Goal: Answer question/provide support

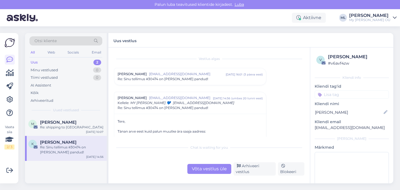
scroll to position [515, 0]
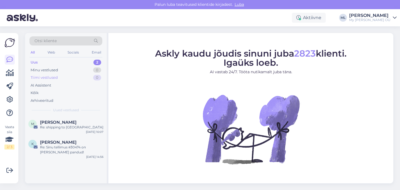
click at [66, 74] on div "Tiimi vestlused 0" at bounding box center [65, 78] width 73 height 8
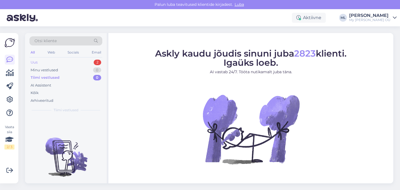
click at [45, 63] on div "Uus 2" at bounding box center [65, 63] width 73 height 8
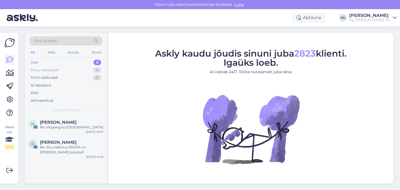
click at [60, 69] on div "Minu vestlused 0" at bounding box center [65, 70] width 73 height 8
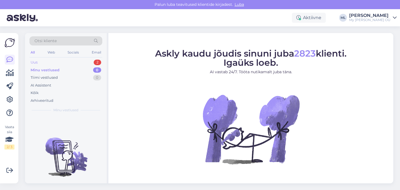
click at [54, 63] on div "Uus 2" at bounding box center [65, 63] width 73 height 8
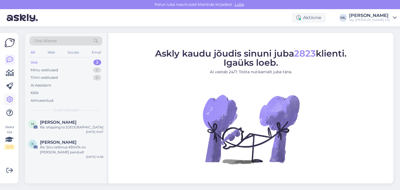
click at [10, 101] on icon at bounding box center [9, 99] width 7 height 7
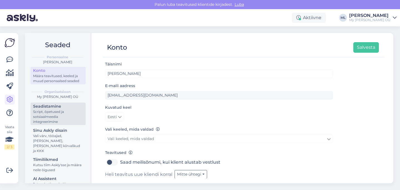
click at [55, 114] on div "Script, õpetused ja sotsiaalmeedia integreerimine" at bounding box center [58, 117] width 50 height 15
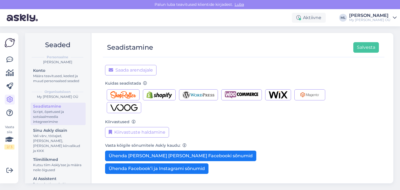
scroll to position [90, 0]
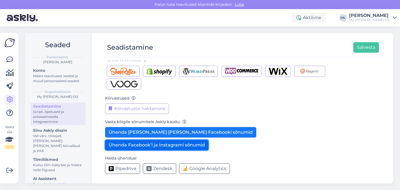
click at [142, 148] on button "Ühenda Facebook’i ja Instagrami sõnumid" at bounding box center [156, 145] width 103 height 11
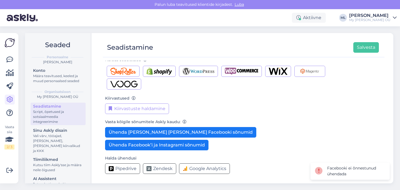
click at [216, 113] on div "Kiirvastuste haldamine" at bounding box center [219, 109] width 228 height 11
click at [51, 77] on div "Määra teavitused, keeled ja muud personaalsed seaded" at bounding box center [58, 79] width 50 height 10
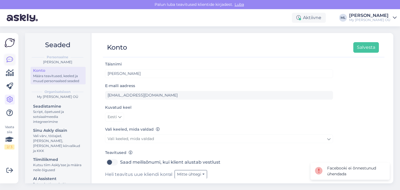
click at [13, 58] on link at bounding box center [10, 60] width 10 height 10
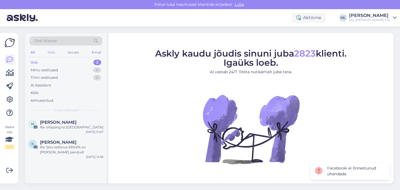
click at [50, 52] on div "Web" at bounding box center [51, 52] width 10 height 7
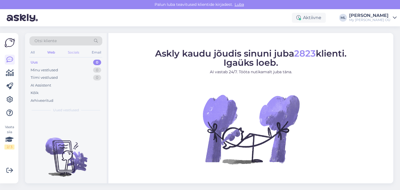
click at [75, 53] on div "Socials" at bounding box center [74, 52] width 14 height 7
click at [53, 52] on div "Web" at bounding box center [51, 52] width 10 height 7
click at [34, 49] on div "All" at bounding box center [32, 52] width 6 height 7
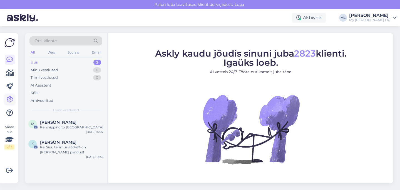
click at [9, 101] on icon at bounding box center [9, 99] width 7 height 7
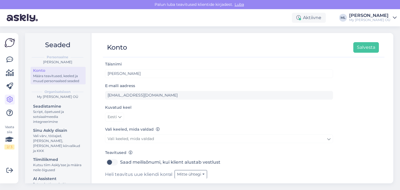
scroll to position [17, 0]
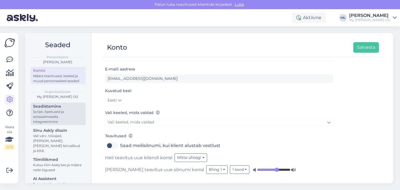
click at [55, 107] on div "Seadistamine" at bounding box center [58, 107] width 50 height 6
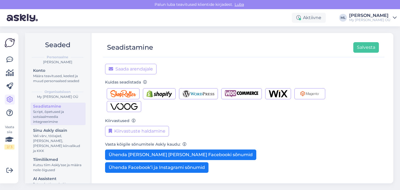
scroll to position [90, 0]
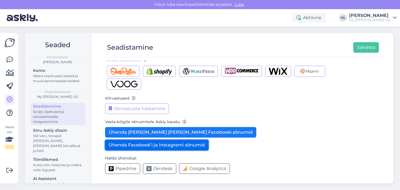
click at [187, 148] on button "Ühenda Facebook’i ja Instagrami sõnumid" at bounding box center [156, 145] width 103 height 11
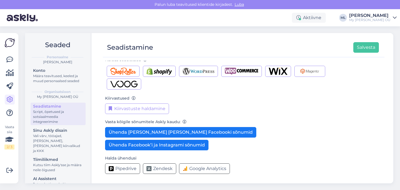
click at [369, 17] on div "[PERSON_NAME]" at bounding box center [369, 15] width 41 height 4
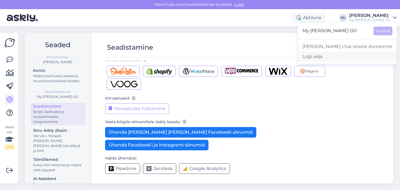
click at [345, 55] on div "Logi välja" at bounding box center [347, 57] width 99 height 10
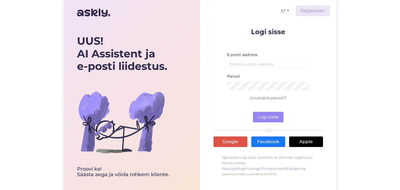
scroll to position [7, 0]
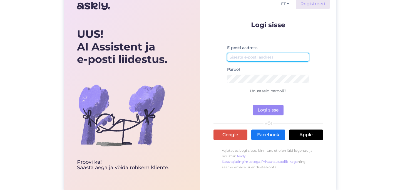
type input "[EMAIL_ADDRESS][DOMAIN_NAME]"
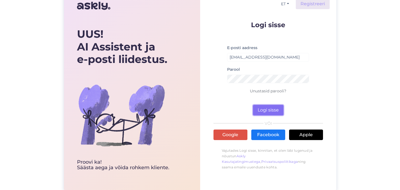
click at [263, 109] on button "Logi sisse" at bounding box center [268, 110] width 31 height 11
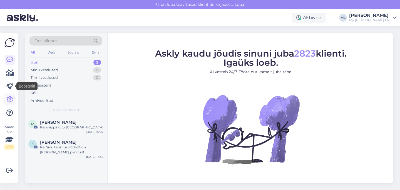
click at [9, 98] on icon at bounding box center [9, 99] width 7 height 7
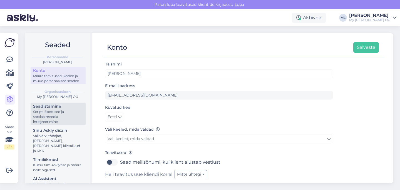
click at [66, 115] on div "Script, õpetused ja sotsiaalmeedia integreerimine" at bounding box center [58, 117] width 50 height 15
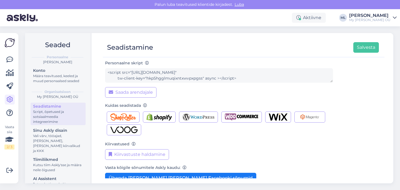
scroll to position [90, 0]
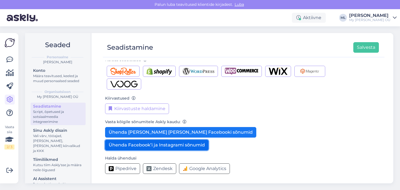
click at [175, 149] on button "Ühenda Facebook’i ja Instagrami sõnumid" at bounding box center [156, 145] width 103 height 11
click at [140, 145] on button "Ühenda Facebook’i ja Instagrami sõnumid" at bounding box center [156, 145] width 103 height 11
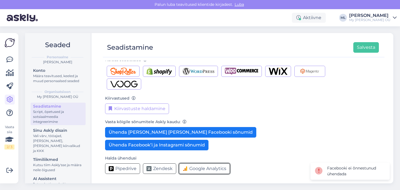
drag, startPoint x: 138, startPoint y: 144, endPoint x: 111, endPoint y: 124, distance: 33.5
click at [112, 127] on form "Organisatsiooni nimi My Breden OÜ Personaalne võti hkp5hgglmuqixntxwvpxpgss Per…" at bounding box center [219, 75] width 228 height 208
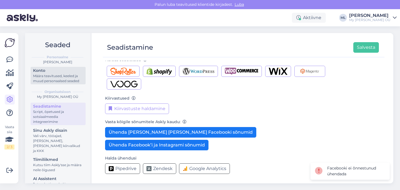
click at [44, 81] on div "Määra teavitused, keeled ja muud personaalsed seaded" at bounding box center [58, 79] width 50 height 10
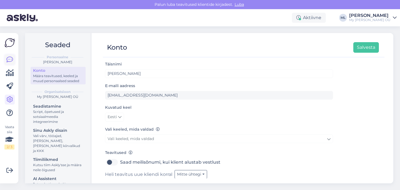
click at [8, 62] on icon at bounding box center [9, 59] width 7 height 7
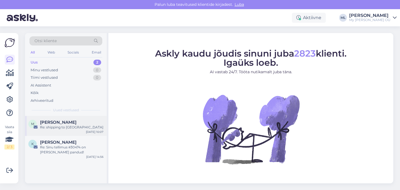
click at [83, 122] on div "Molnar Ioana" at bounding box center [71, 122] width 63 height 5
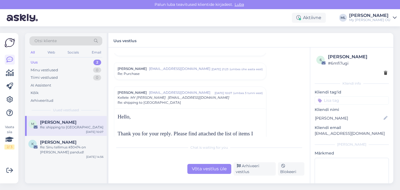
scroll to position [53, 0]
click at [261, 174] on div "Arhiveeri vestlus" at bounding box center [255, 169] width 42 height 13
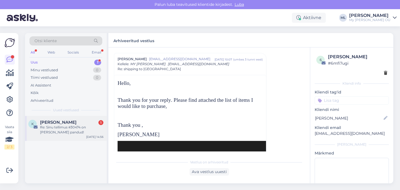
click at [77, 125] on div "Kärt Jõemaa 1" at bounding box center [71, 122] width 63 height 5
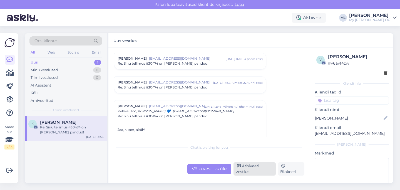
click at [247, 169] on div "Arhiveeri vestlus" at bounding box center [255, 169] width 42 height 13
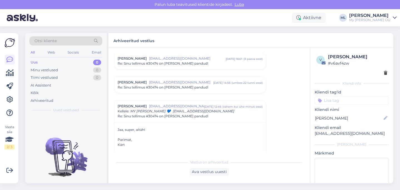
scroll to position [63, 0]
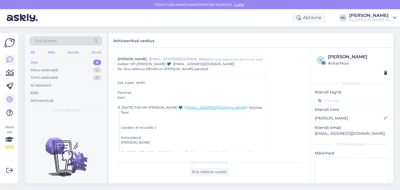
click at [10, 101] on icon at bounding box center [9, 99] width 7 height 7
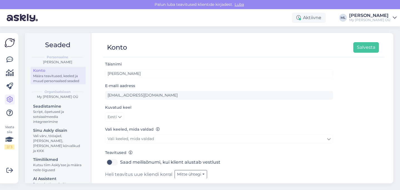
scroll to position [17, 0]
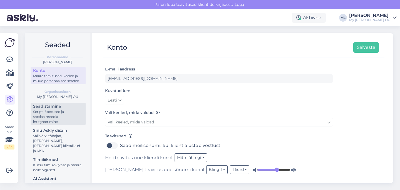
click at [58, 112] on div "Script, õpetused ja sotsiaalmeedia integreerimine" at bounding box center [58, 117] width 50 height 15
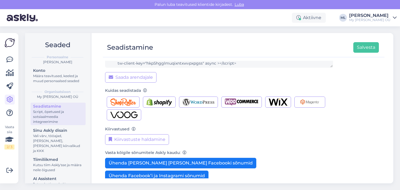
scroll to position [90, 0]
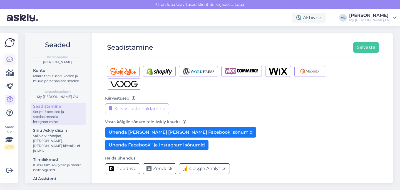
click at [14, 57] on link at bounding box center [10, 60] width 10 height 10
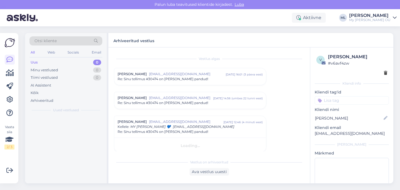
scroll to position [4, 0]
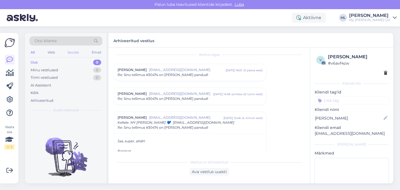
click at [67, 53] on div "Socials" at bounding box center [73, 52] width 14 height 7
click at [74, 50] on div "Socials" at bounding box center [73, 52] width 14 height 7
click at [74, 49] on div "Socials" at bounding box center [73, 52] width 14 height 7
click at [48, 49] on div "Web" at bounding box center [51, 52] width 10 height 7
click at [77, 53] on div "Socials" at bounding box center [74, 52] width 14 height 7
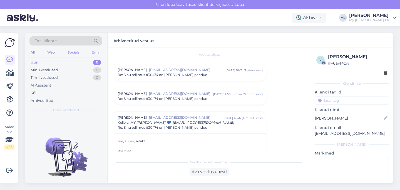
click at [95, 52] on div "Email" at bounding box center [97, 52] width 12 height 7
click at [31, 52] on div "All" at bounding box center [32, 52] width 6 height 7
click at [58, 52] on div "All Web Socials Email" at bounding box center [65, 53] width 73 height 9
click at [68, 53] on div "Socials" at bounding box center [73, 52] width 14 height 7
click at [11, 58] on icon at bounding box center [9, 59] width 7 height 7
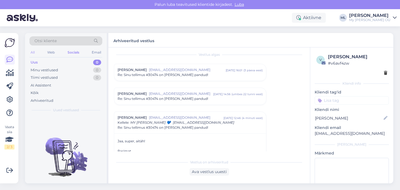
click at [32, 53] on div "All" at bounding box center [32, 52] width 6 height 7
click at [54, 53] on div "Web" at bounding box center [51, 52] width 10 height 7
click at [74, 54] on div "Socials" at bounding box center [74, 52] width 14 height 7
click at [91, 52] on div "Email" at bounding box center [97, 52] width 12 height 7
click at [41, 101] on div "Arhiveeritud" at bounding box center [42, 101] width 23 height 6
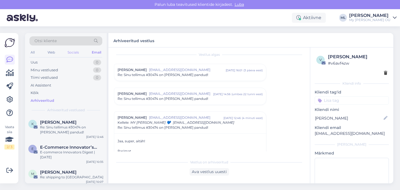
click at [71, 53] on div "Socials" at bounding box center [73, 52] width 14 height 7
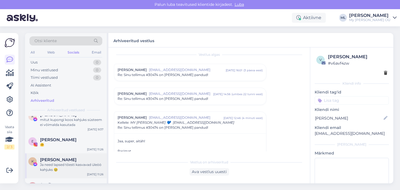
scroll to position [8, 0]
click at [71, 125] on div "mitut kupongi koos kahjuks süsteem ei võimalda kasutada" at bounding box center [71, 122] width 63 height 10
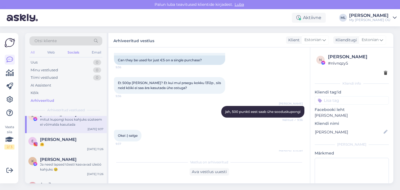
click at [30, 51] on div "All" at bounding box center [32, 52] width 6 height 7
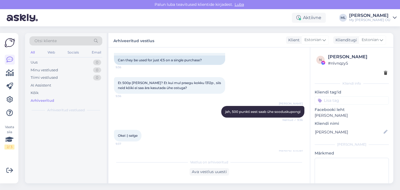
scroll to position [0, 0]
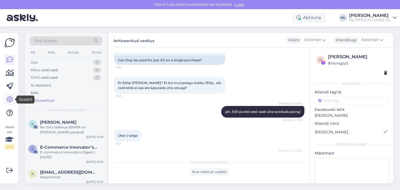
click at [8, 100] on icon at bounding box center [9, 99] width 7 height 7
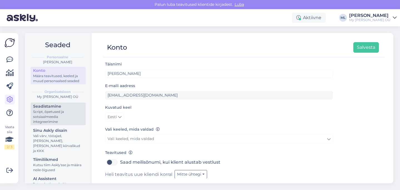
click at [49, 115] on div "Script, õpetused ja sotsiaalmeedia integreerimine" at bounding box center [58, 117] width 50 height 15
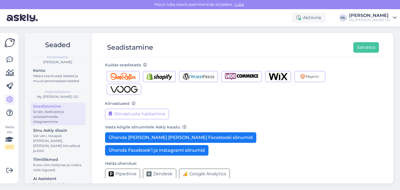
scroll to position [90, 0]
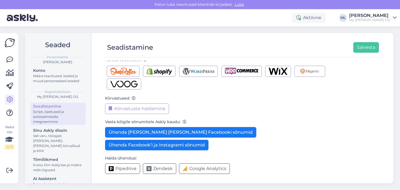
click at [16, 57] on div "Vaata siia 2 / 3 Võimalused Veendu, et Askly loob sulle väärtust. Sulge Ühenda …" at bounding box center [9, 108] width 18 height 151
click at [3, 58] on div "Vaata siia 2 / 3 Võimalused Veendu, et Askly loob sulle väärtust. Sulge Ühenda …" at bounding box center [9, 108] width 18 height 151
click at [11, 61] on icon at bounding box center [9, 59] width 7 height 7
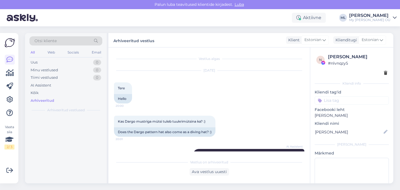
scroll to position [2148, 0]
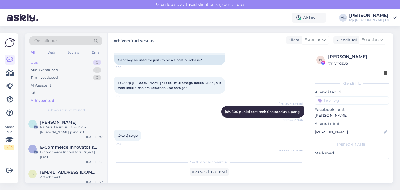
click at [33, 63] on div "Uus" at bounding box center [34, 63] width 7 height 6
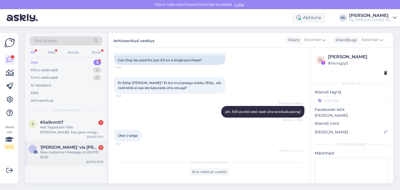
click at [51, 157] on div "New customer message on 3. oktoober 2025 13:09" at bounding box center [71, 155] width 63 height 10
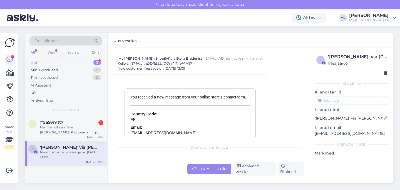
scroll to position [2441, 0]
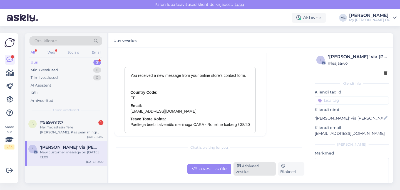
click at [245, 172] on div "Arhiveeri vestlus" at bounding box center [255, 169] width 42 height 13
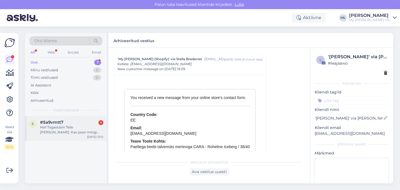
click at [55, 135] on div "Hei! Tagastasin Teile täna toote. Kas pean mingi tagastuslehe täitma?" at bounding box center [71, 130] width 63 height 10
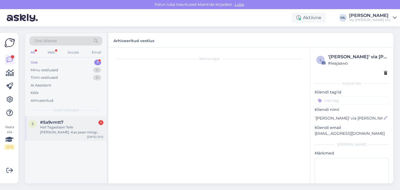
scroll to position [0, 0]
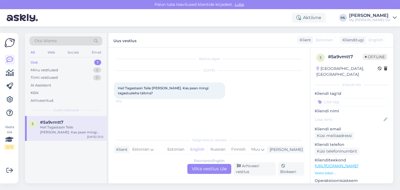
click at [201, 178] on div "Vestlus algas Oct 3 2025 Hei! Tagastasin Teile täna toote. Kas pean mingi tagas…" at bounding box center [209, 116] width 202 height 136
click at [200, 171] on div "Estonian to English Võta vestlus üle" at bounding box center [209, 169] width 44 height 10
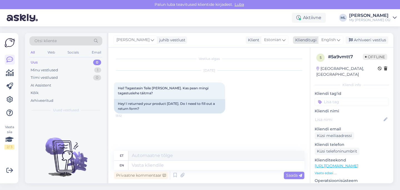
click at [335, 42] on span "English" at bounding box center [328, 40] width 14 height 6
type input "est"
click at [303, 66] on link "Estonian" at bounding box center [318, 64] width 61 height 9
click at [135, 167] on textarea at bounding box center [209, 165] width 190 height 12
type textarea "T"
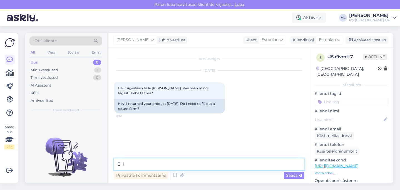
type textarea "E"
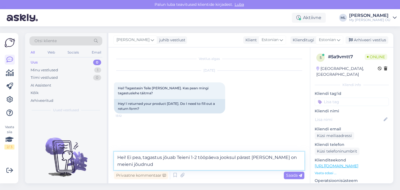
click at [148, 165] on textarea "Hei! Ei pea, tagastus jõuab Teieni 1-2 tööpäeva jooksul pärast seda, kui on mei…" at bounding box center [209, 161] width 190 height 18
type textarea "Hei! Ei pea, tagastus jõuab Teieni 1-2 tööpäeva jooksul pärast seda, kui on mei…"
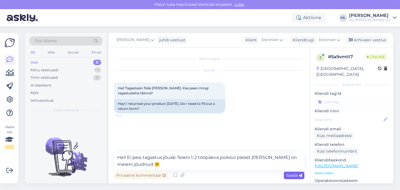
click at [294, 178] on span "Saada" at bounding box center [294, 175] width 16 height 5
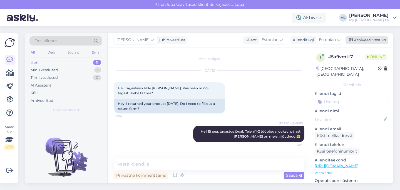
click at [362, 38] on div "Arhiveeri vestlus" at bounding box center [367, 40] width 43 height 8
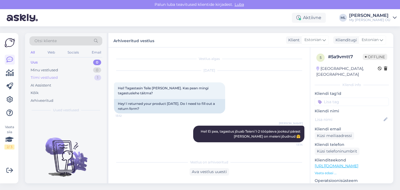
click at [57, 76] on div "Tiimi vestlused" at bounding box center [44, 78] width 27 height 6
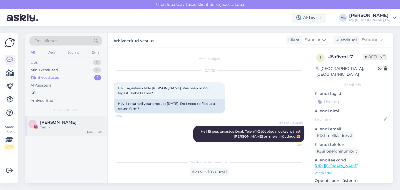
click at [44, 122] on span "Erko Leemet" at bounding box center [58, 122] width 36 height 5
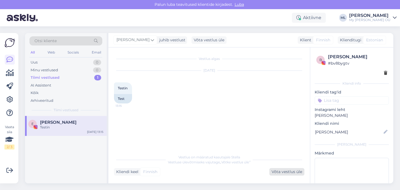
click at [294, 174] on div "Võta vestlus üle" at bounding box center [286, 173] width 35 height 8
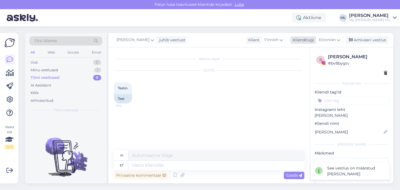
click at [326, 39] on span "Estonian" at bounding box center [327, 40] width 17 height 6
click at [296, 63] on link "Estonian" at bounding box center [316, 64] width 61 height 9
click at [284, 39] on div "Finnish" at bounding box center [273, 40] width 25 height 9
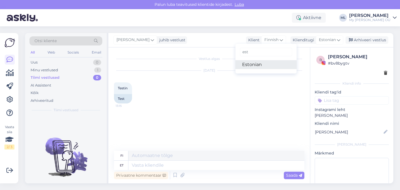
type input "est"
click at [267, 63] on link "Estonian" at bounding box center [266, 64] width 61 height 9
click at [131, 164] on textarea at bounding box center [209, 165] width 190 height 12
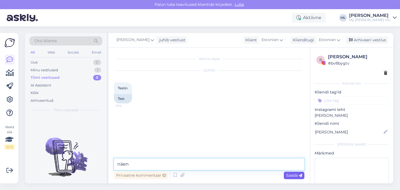
type textarea "näen"
click at [296, 174] on span "Saada" at bounding box center [294, 175] width 16 height 5
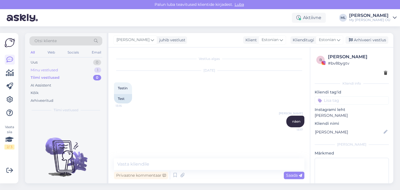
click at [77, 73] on div "Minu vestlused 1" at bounding box center [65, 70] width 73 height 8
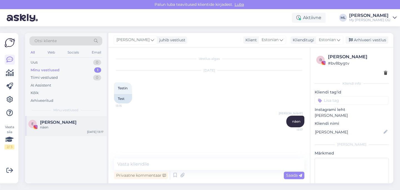
click at [44, 128] on div "näen" at bounding box center [71, 127] width 63 height 5
click at [36, 62] on div "Uus" at bounding box center [34, 63] width 7 height 6
click at [59, 126] on div "test" at bounding box center [71, 127] width 63 height 5
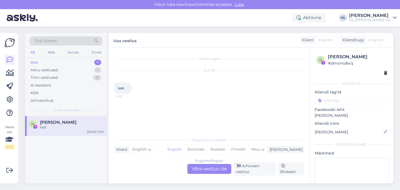
click at [58, 122] on span "Mari-Liis Milmann" at bounding box center [58, 122] width 36 height 5
click at [46, 66] on div "Minu vestlused 1" at bounding box center [65, 70] width 73 height 8
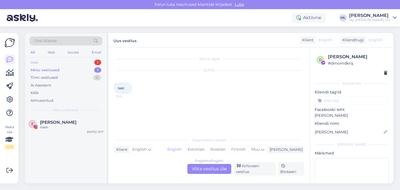
click at [46, 65] on div "Uus 1" at bounding box center [65, 63] width 73 height 8
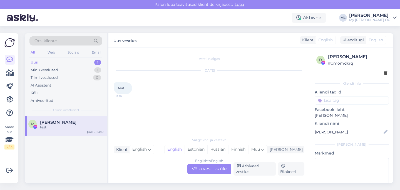
click at [213, 174] on div "English to English Võta vestlus üle" at bounding box center [209, 169] width 44 height 10
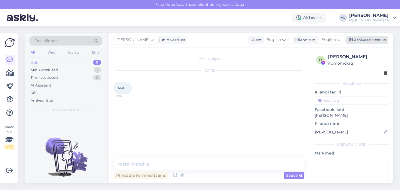
click at [363, 39] on div "Arhiveeri vestlus" at bounding box center [367, 40] width 43 height 8
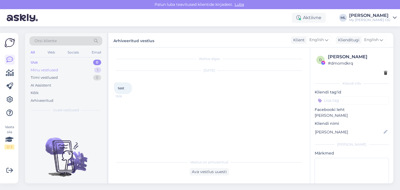
click at [36, 71] on div "Minu vestlused" at bounding box center [45, 71] width 28 height 6
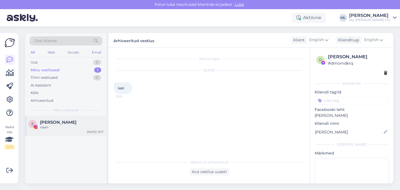
click at [65, 132] on div "E Erko Leemet näen Oct 3 13:17" at bounding box center [66, 126] width 82 height 20
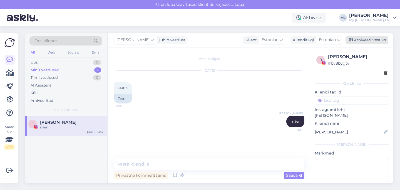
click at [355, 40] on div "Arhiveeri vestlus" at bounding box center [367, 40] width 43 height 8
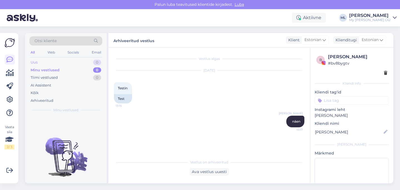
click at [33, 65] on div "Uus 0" at bounding box center [65, 63] width 73 height 8
click at [50, 61] on div "Uus 0" at bounding box center [65, 63] width 73 height 8
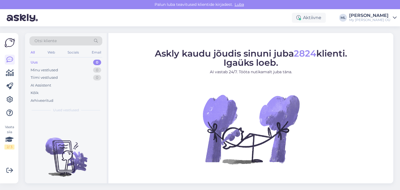
click at [50, 61] on div "Uus 0" at bounding box center [65, 63] width 73 height 8
